Goal: Information Seeking & Learning: Learn about a topic

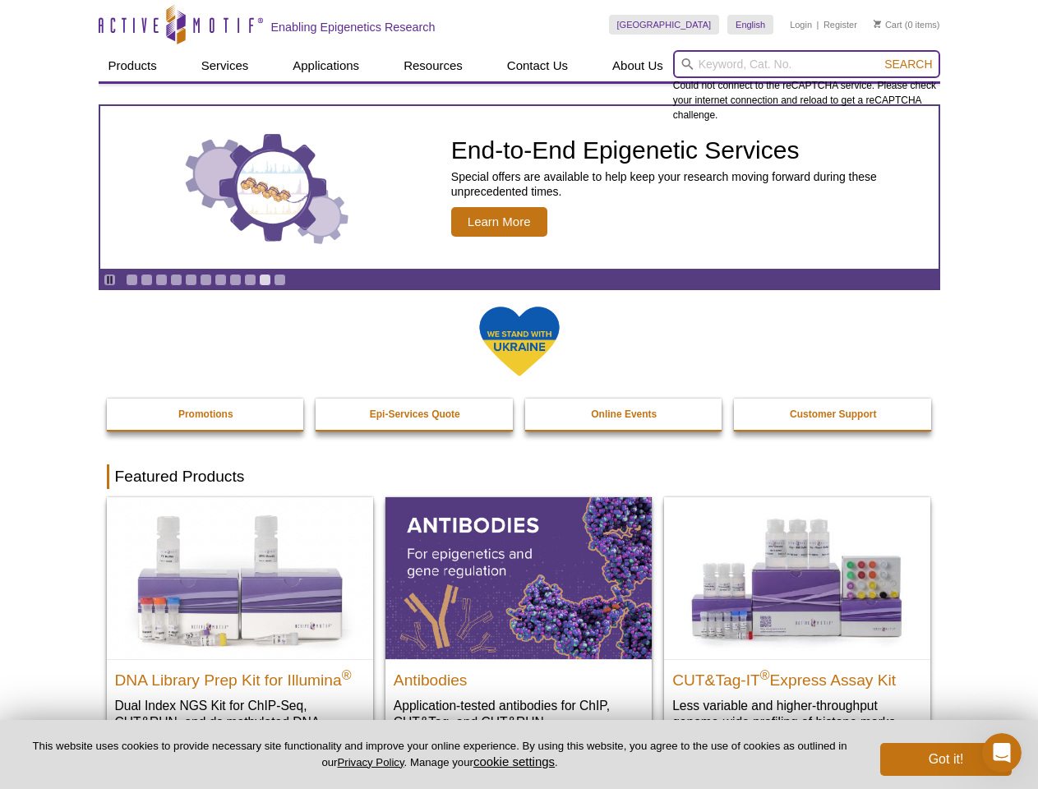
click at [806, 64] on input "search" at bounding box center [806, 64] width 267 height 28
click at [908, 64] on span "Search" at bounding box center [908, 64] width 48 height 13
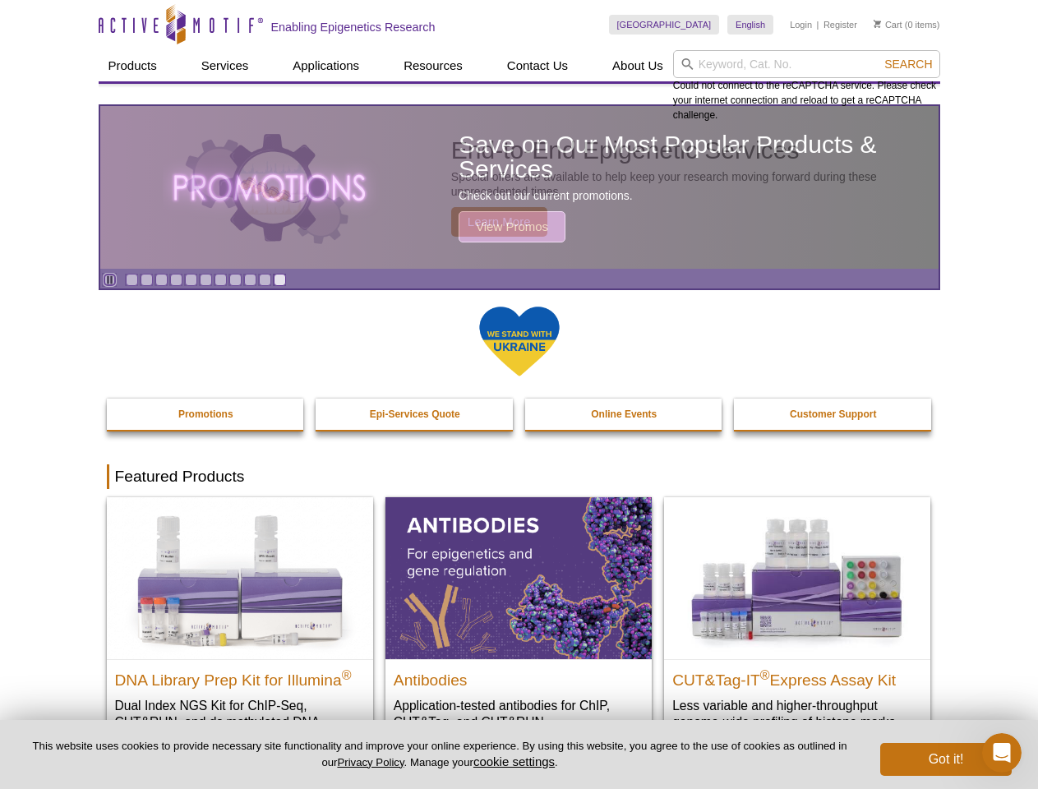
click at [109, 279] on icon "Pause" at bounding box center [109, 280] width 11 height 11
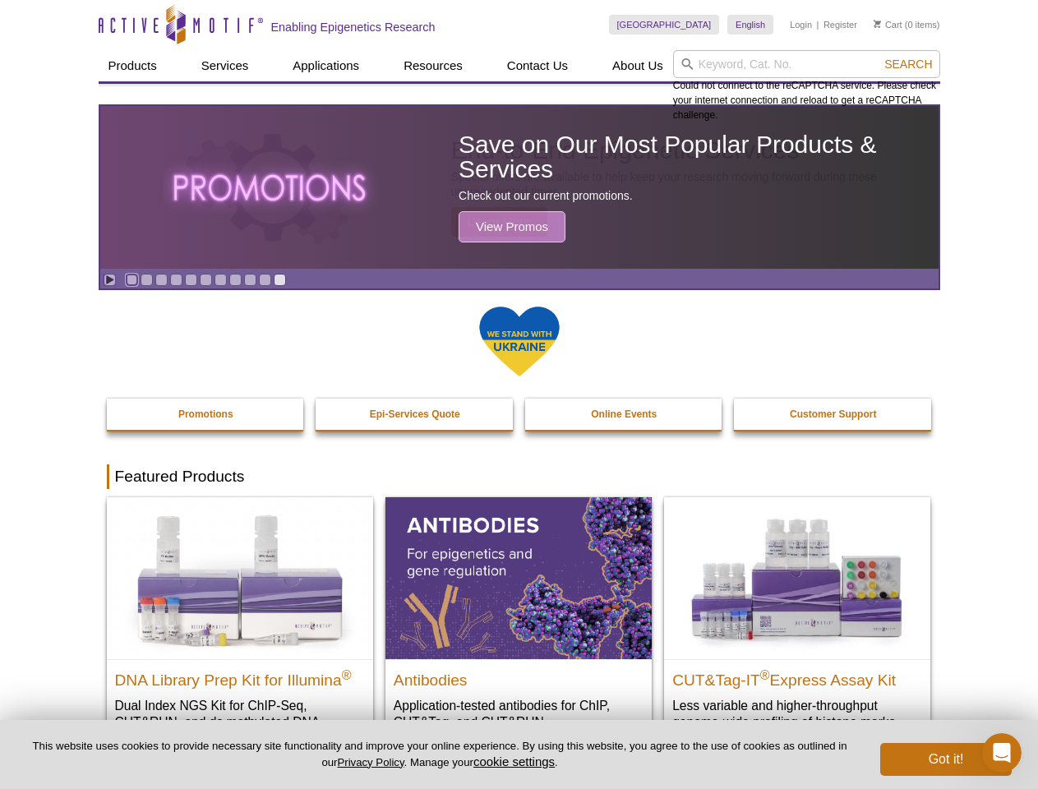
click at [132, 279] on link "Go to slide 1" at bounding box center [132, 280] width 12 height 12
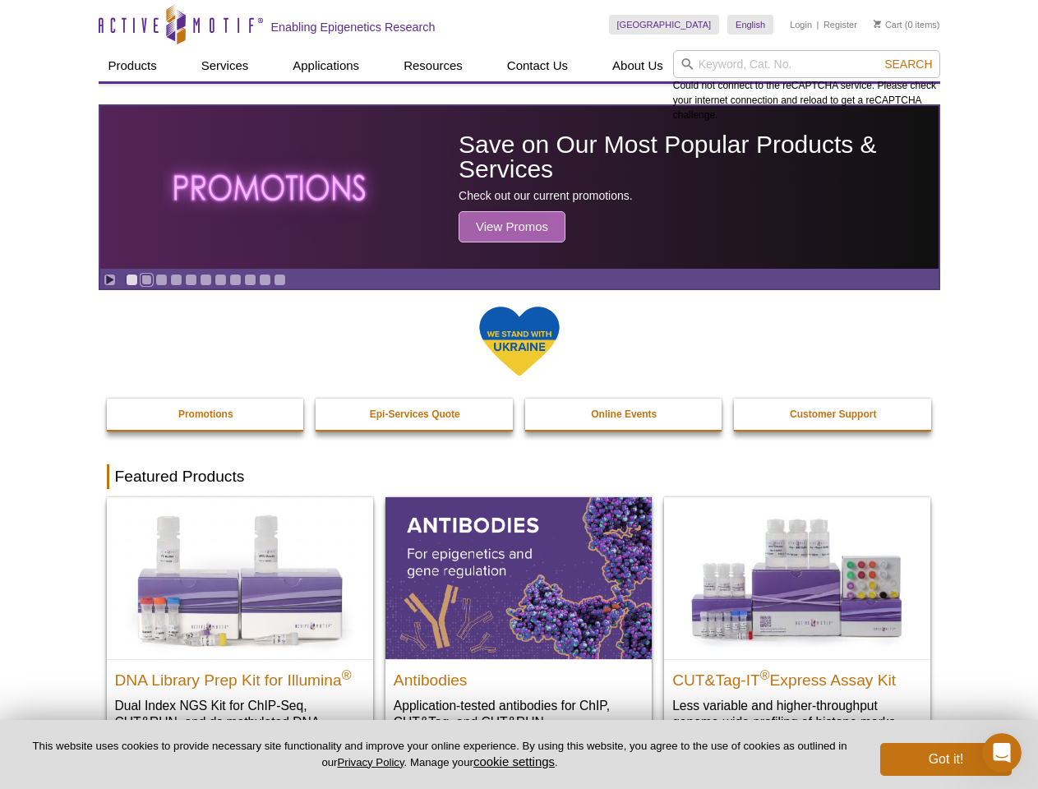
click at [146, 279] on link "Go to slide 2" at bounding box center [147, 280] width 12 height 12
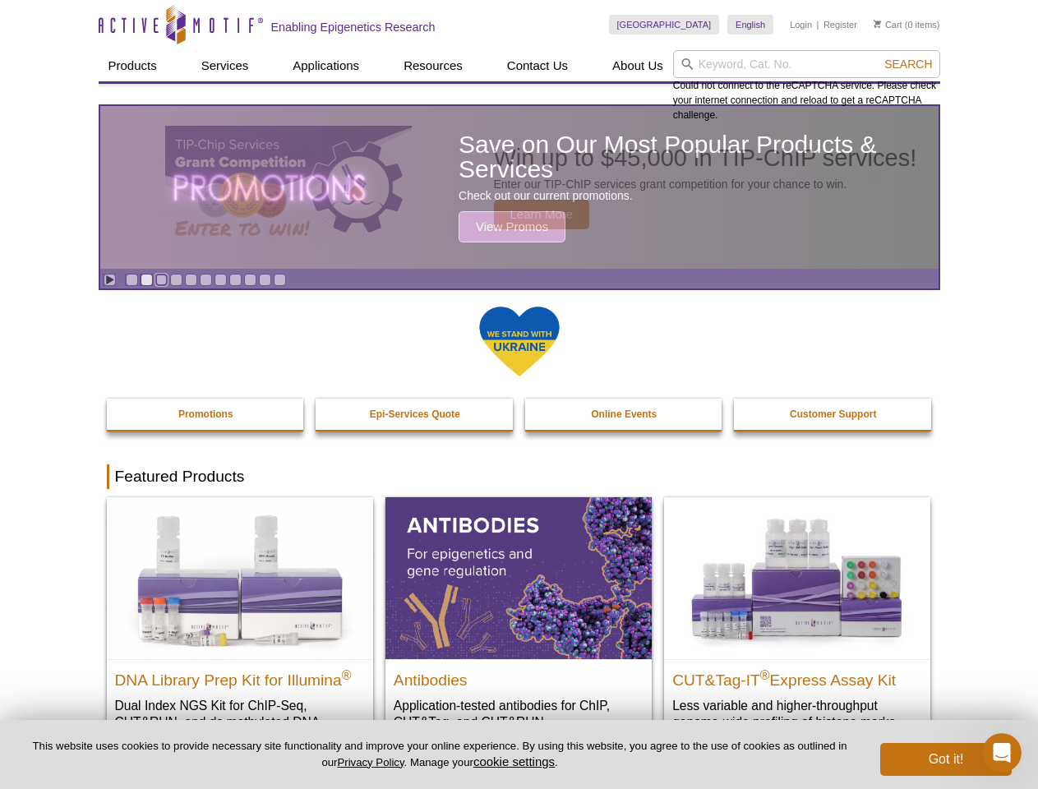
click at [161, 279] on link "Go to slide 3" at bounding box center [161, 280] width 12 height 12
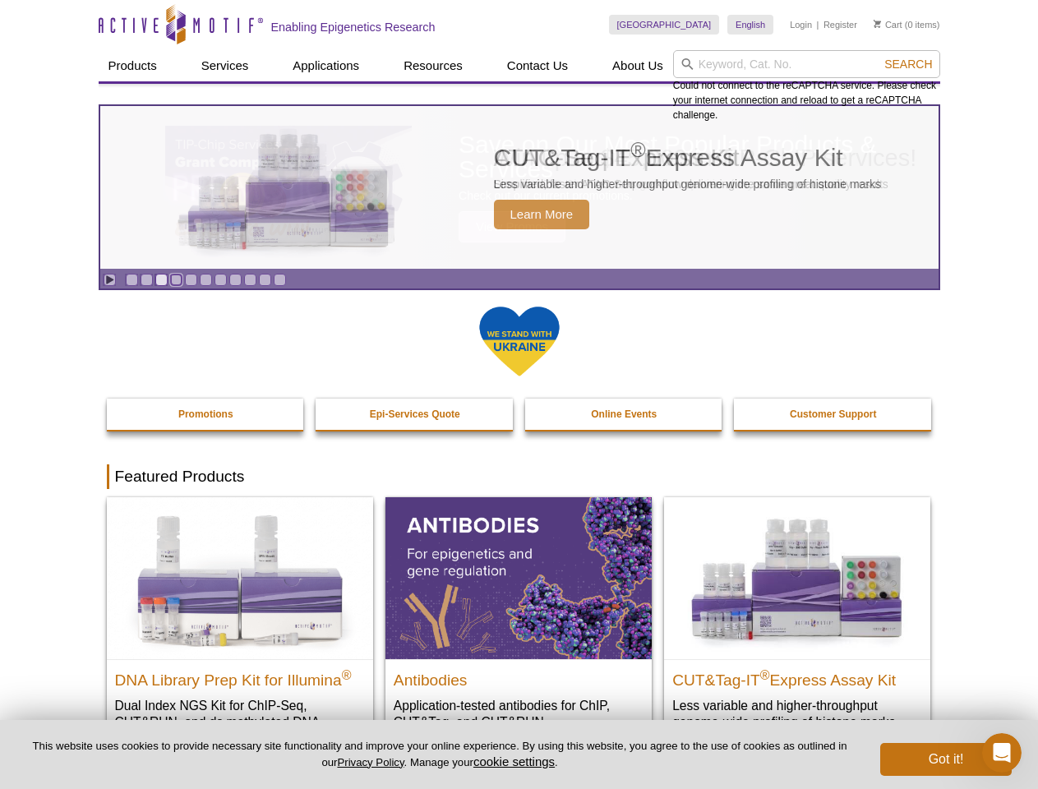
click at [176, 279] on link "Go to slide 4" at bounding box center [176, 280] width 12 height 12
click at [191, 279] on link "Go to slide 5" at bounding box center [191, 280] width 12 height 12
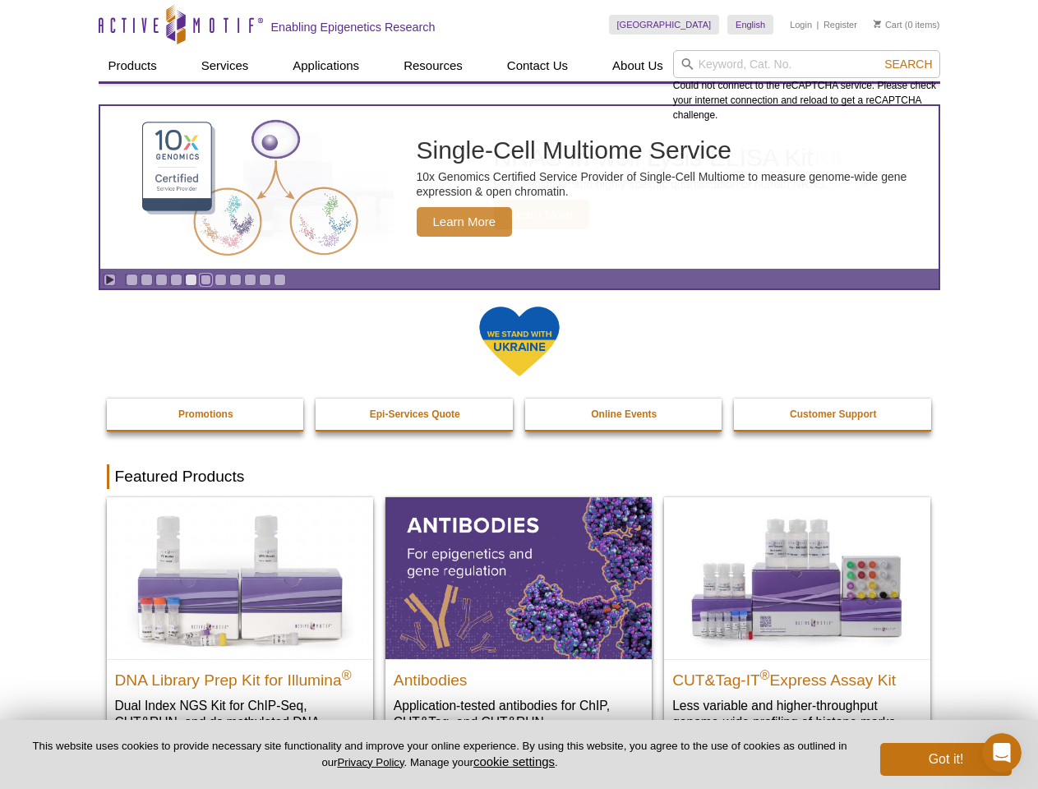
click at [205, 279] on link "Go to slide 6" at bounding box center [206, 280] width 12 height 12
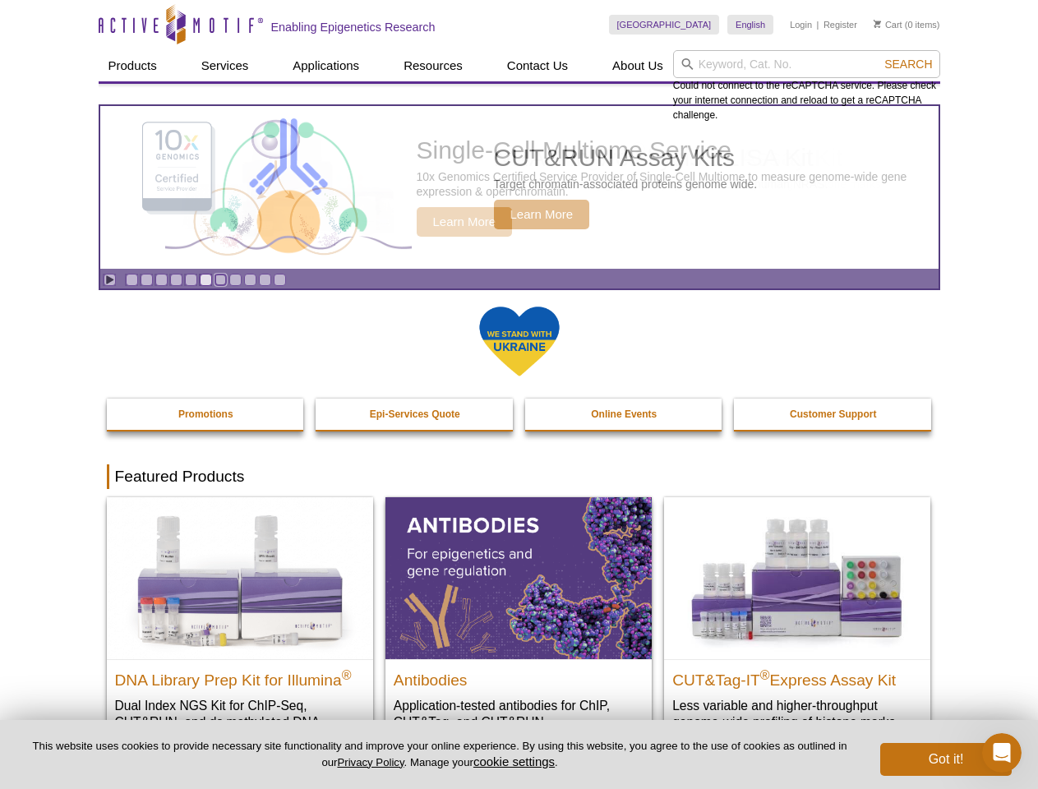
click at [220, 279] on link "Go to slide 7" at bounding box center [221, 280] width 12 height 12
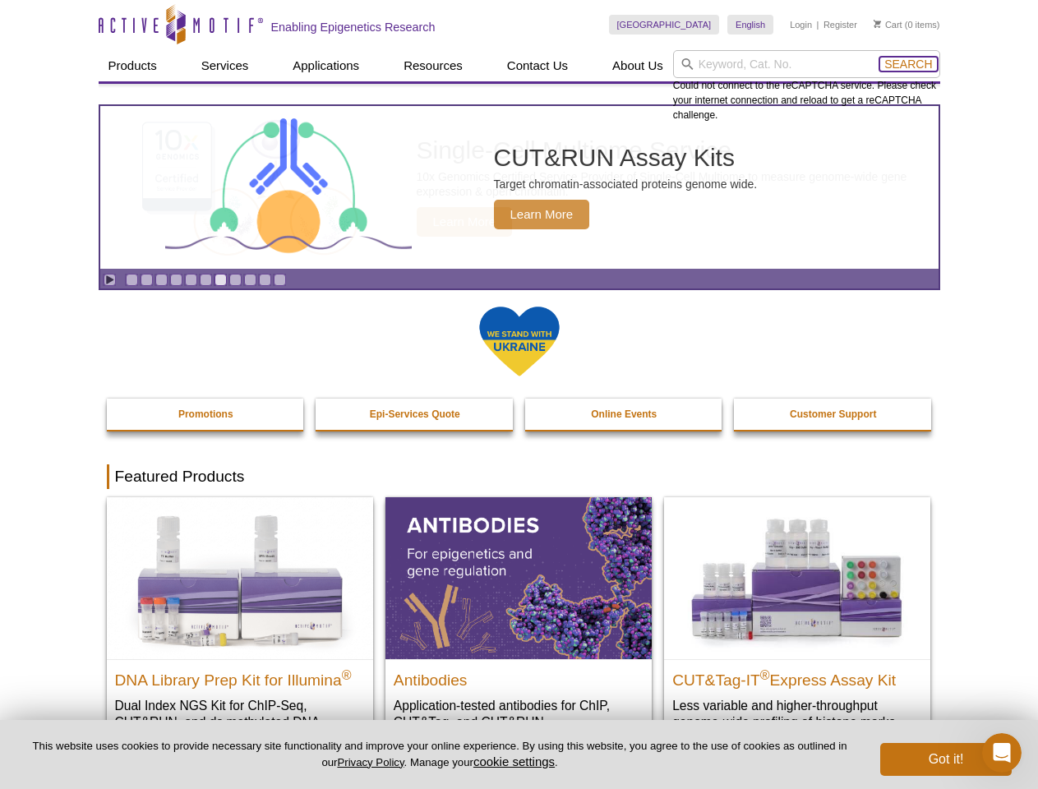
click at [908, 64] on span "Search" at bounding box center [908, 64] width 48 height 13
